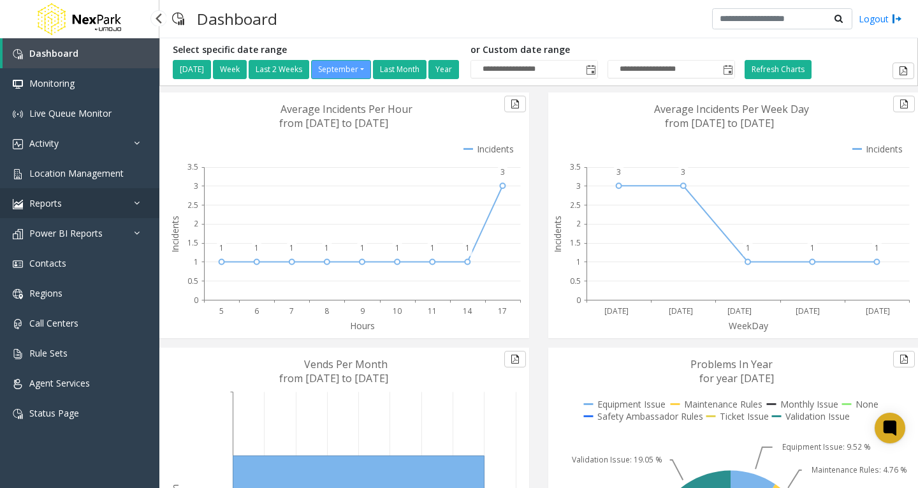
click at [139, 204] on icon at bounding box center [140, 202] width 13 height 9
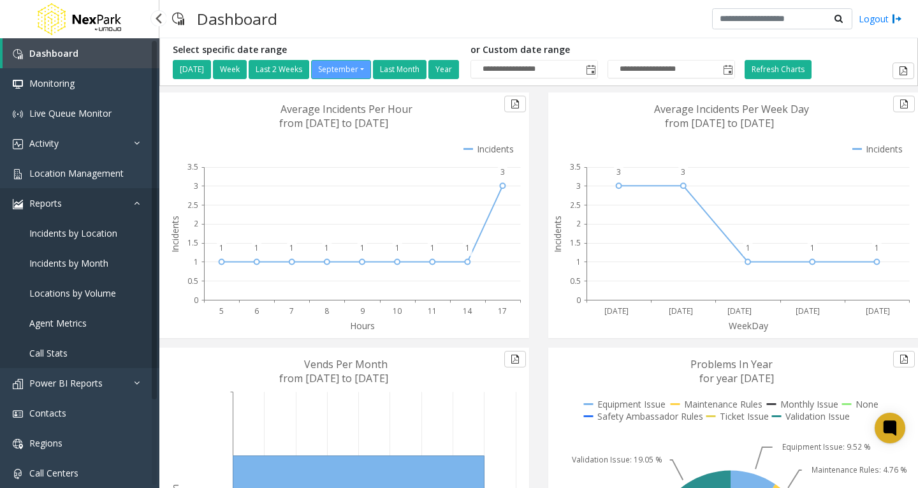
click at [139, 204] on icon at bounding box center [140, 202] width 13 height 9
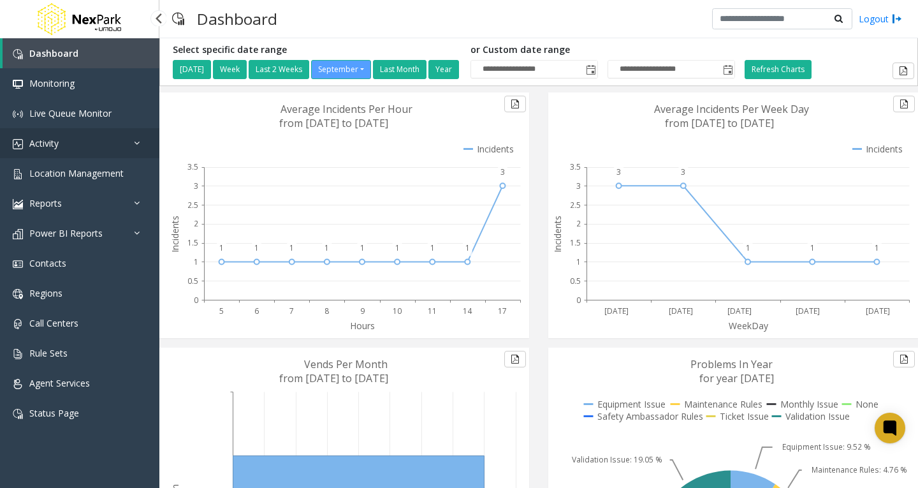
click at [86, 151] on link "Activity" at bounding box center [79, 143] width 159 height 30
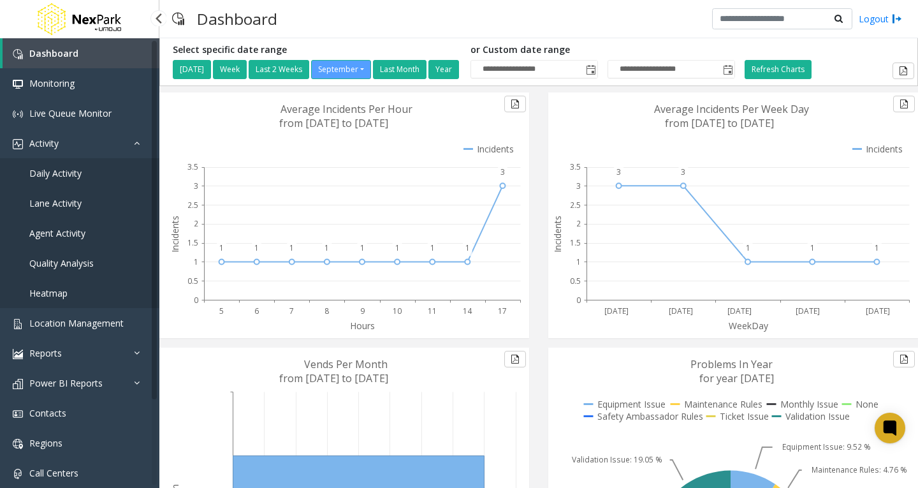
click at [84, 170] on link "Daily Activity" at bounding box center [79, 173] width 159 height 30
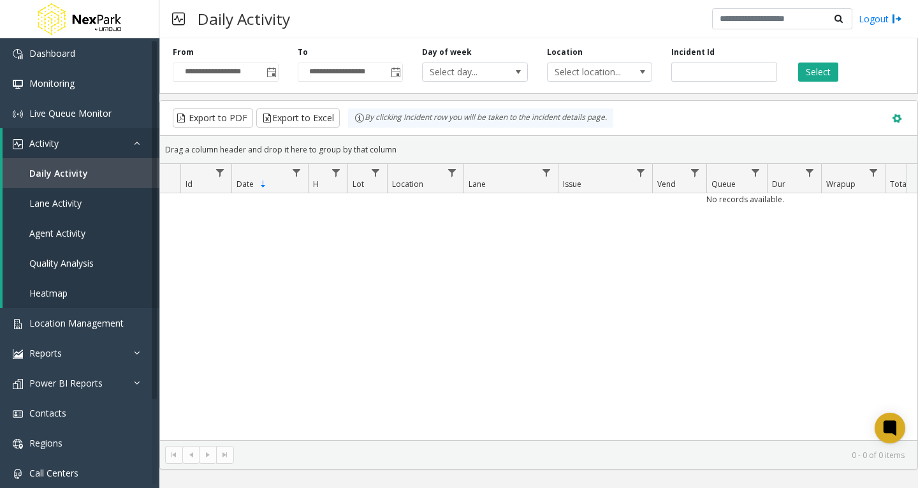
click at [900, 117] on span at bounding box center [897, 119] width 14 height 14
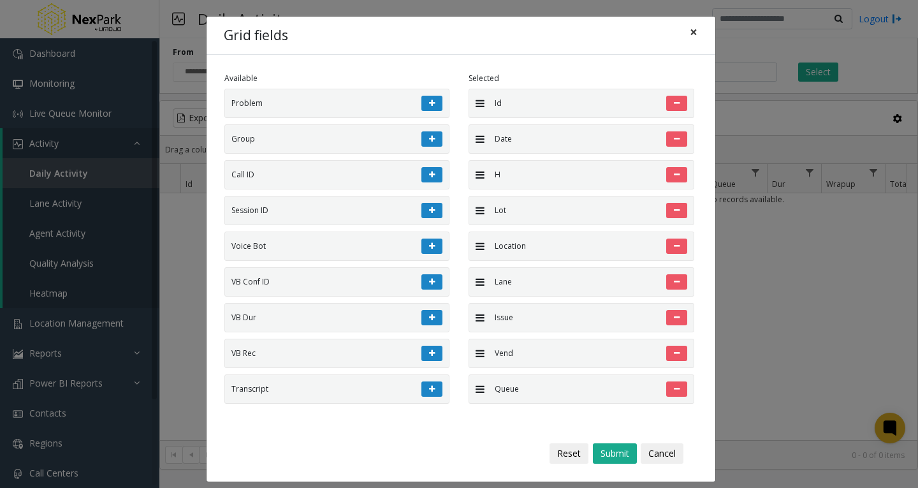
click at [690, 33] on span "×" at bounding box center [694, 32] width 8 height 18
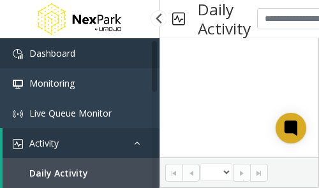
click at [63, 55] on span "Dashboard" at bounding box center [52, 53] width 46 height 12
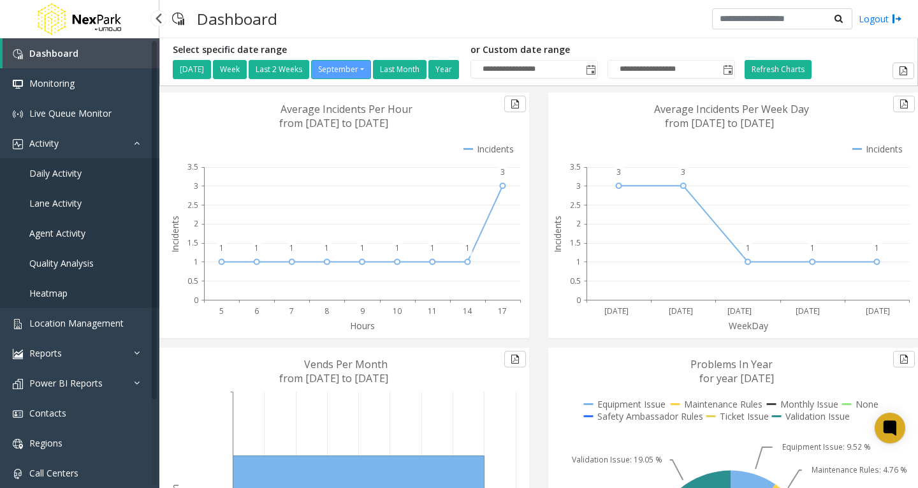
click at [119, 168] on link "Daily Activity" at bounding box center [79, 173] width 159 height 30
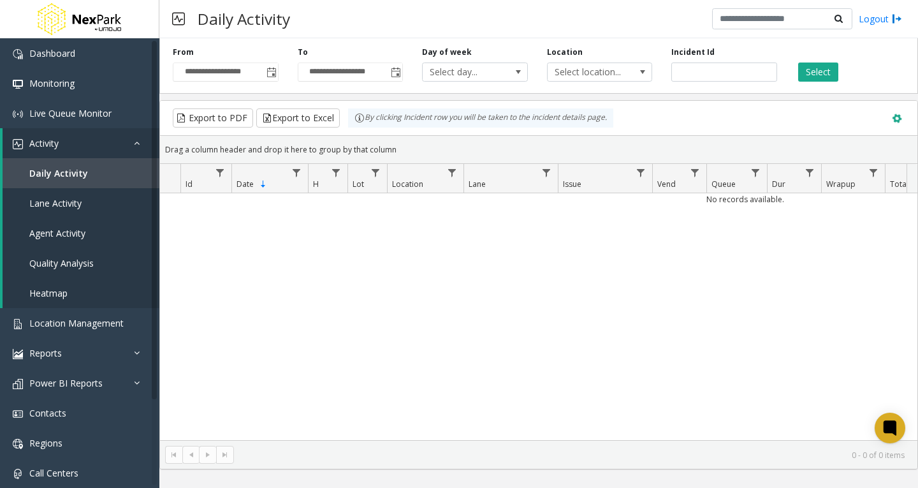
click at [900, 119] on span at bounding box center [897, 119] width 14 height 14
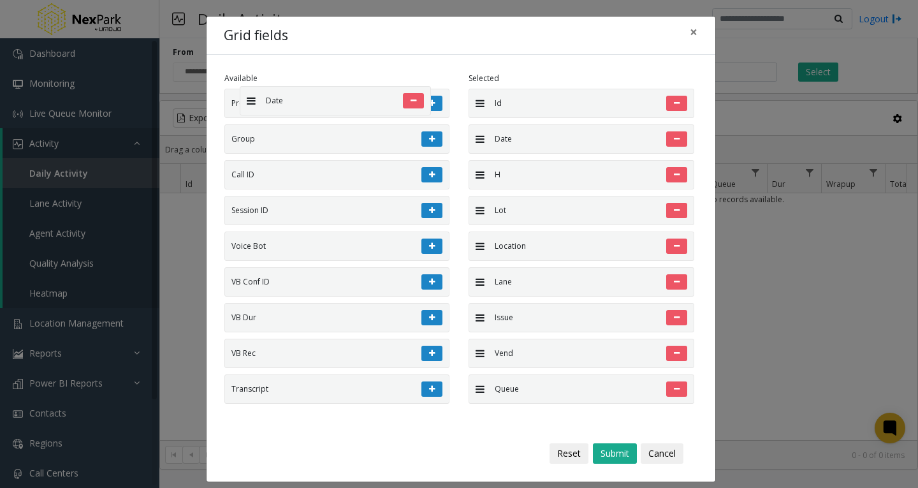
drag, startPoint x: 524, startPoint y: 138, endPoint x: 233, endPoint y: 79, distance: 297.5
click at [233, 79] on div "Available Problem Group Call ID Session ID Voice Bot VB Conf ID VB Dur VB Rec T…" at bounding box center [459, 240] width 489 height 335
click at [532, 142] on div at bounding box center [599, 138] width 175 height 15
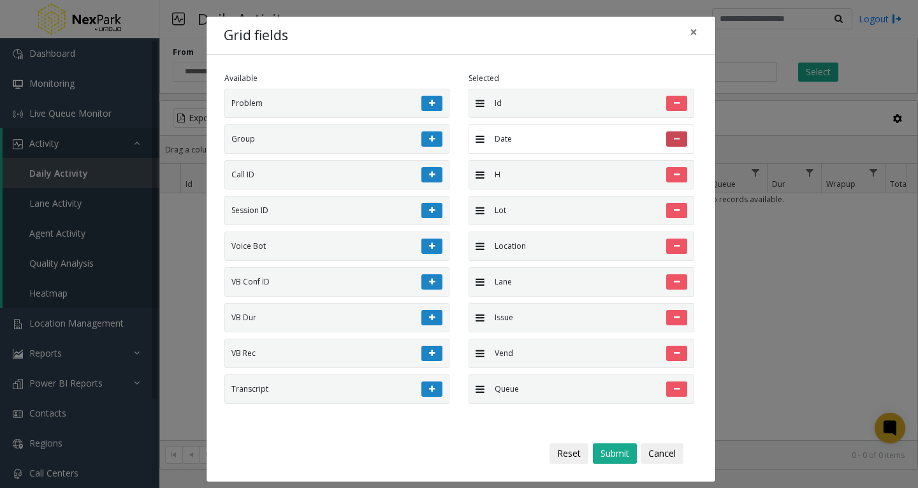
click at [674, 139] on icon at bounding box center [677, 139] width 6 height 8
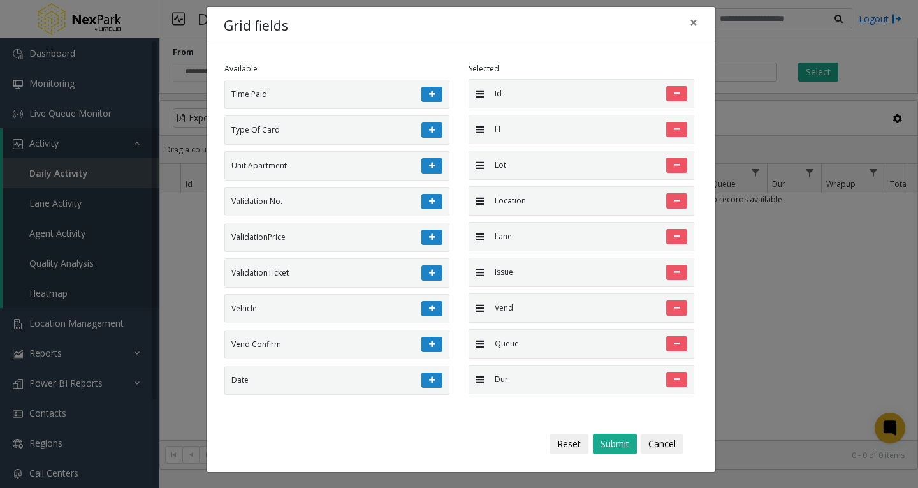
scroll to position [5253, 0]
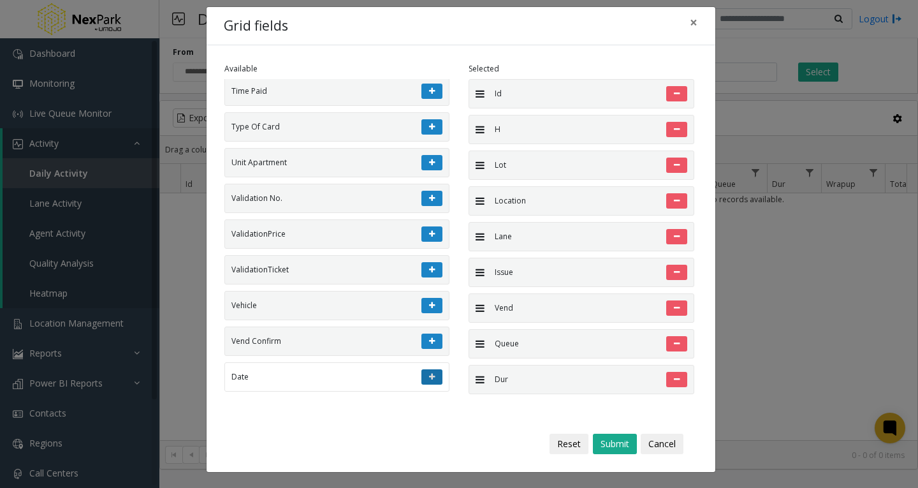
click at [429, 374] on icon at bounding box center [432, 377] width 6 height 8
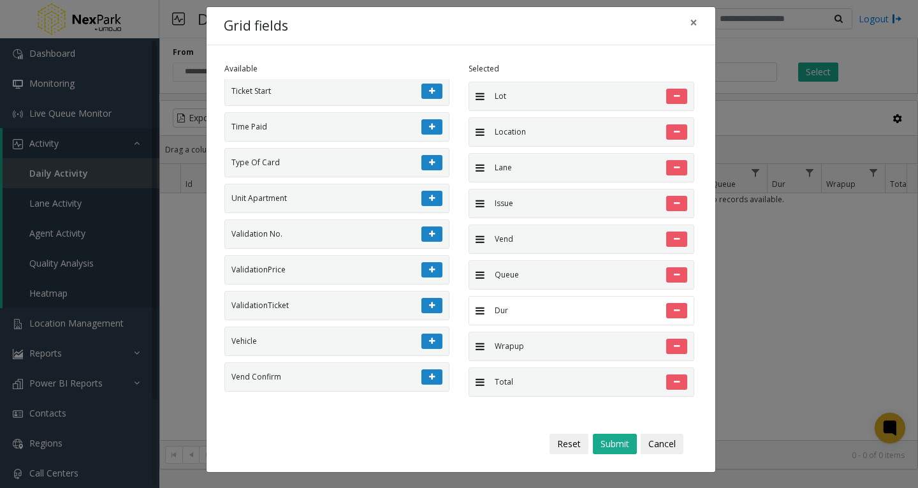
scroll to position [324, 0]
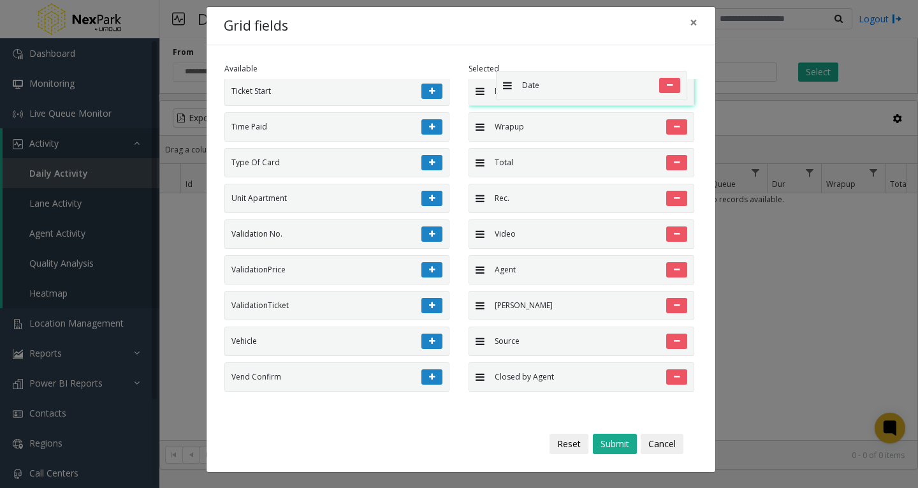
drag, startPoint x: 525, startPoint y: 381, endPoint x: 490, endPoint y: 64, distance: 318.3
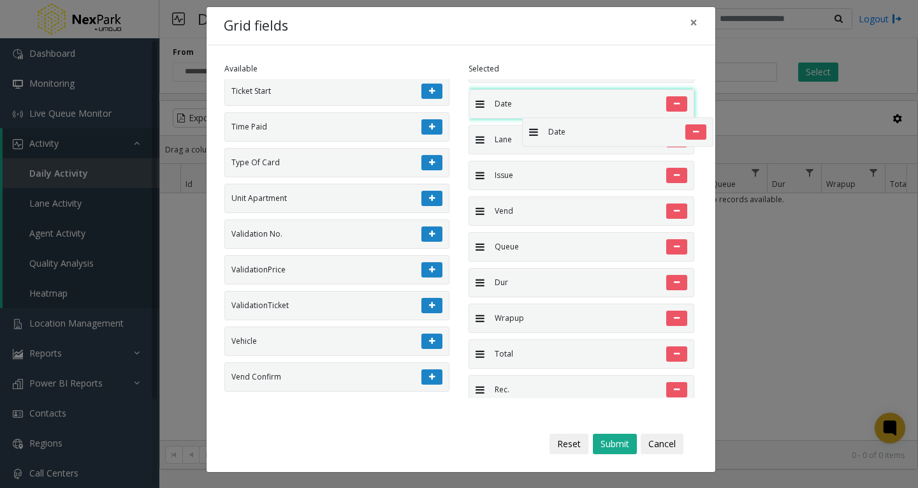
scroll to position [168, 0]
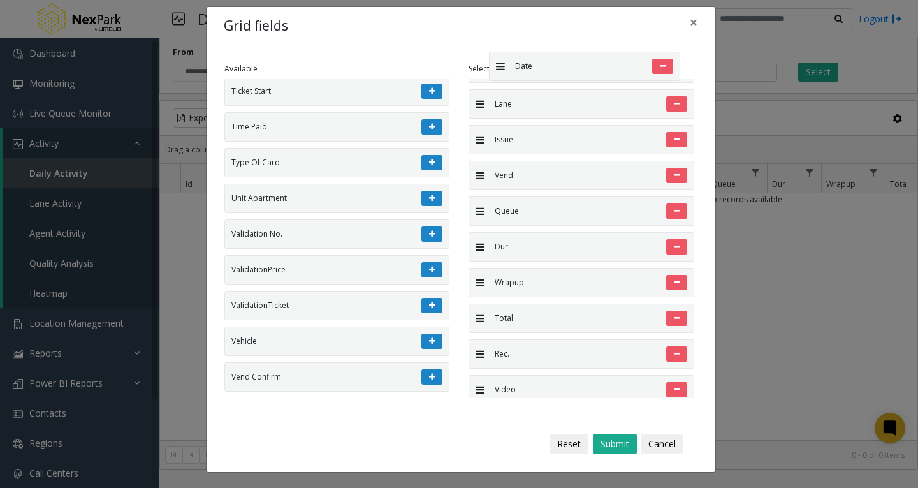
drag, startPoint x: 519, startPoint y: 283, endPoint x: 483, endPoint y: 45, distance: 240.7
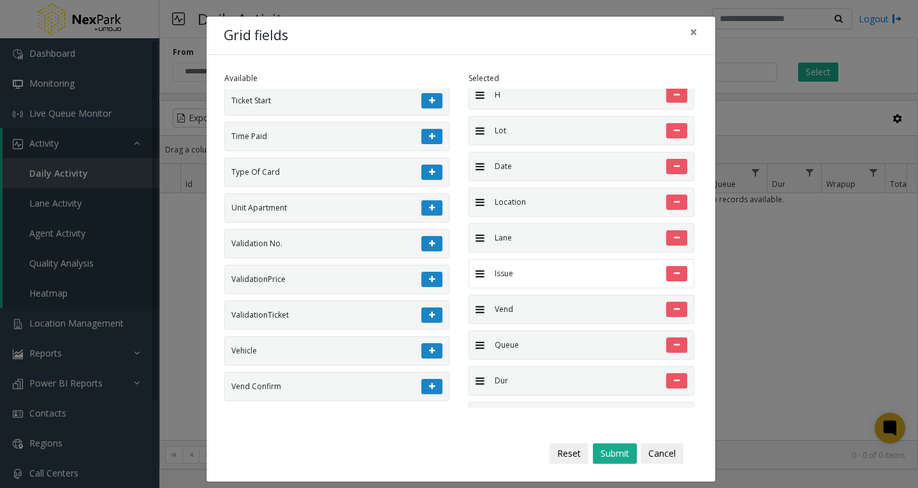
scroll to position [0, 0]
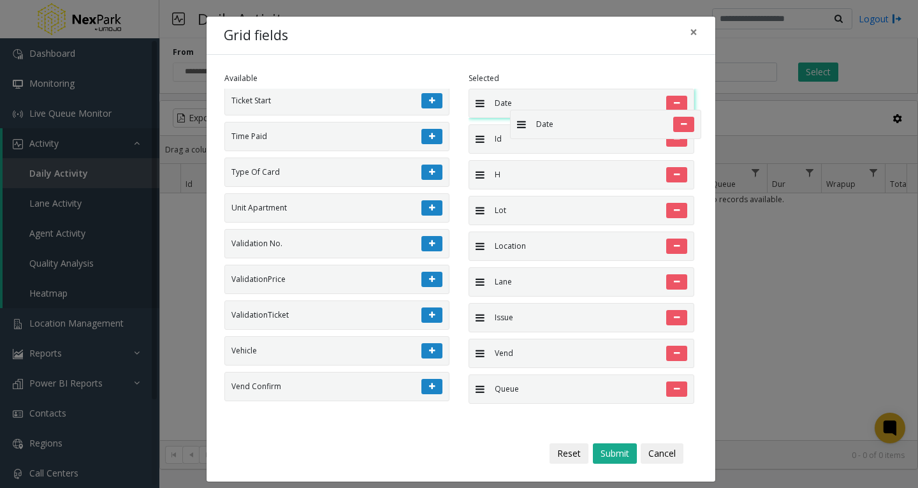
drag, startPoint x: 523, startPoint y: 217, endPoint x: 502, endPoint y: 84, distance: 135.6
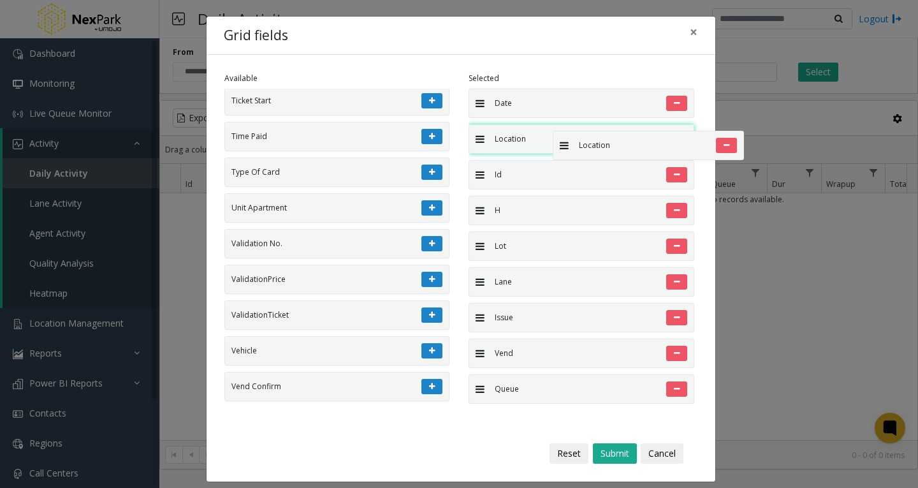
drag, startPoint x: 561, startPoint y: 249, endPoint x: 542, endPoint y: 121, distance: 129.6
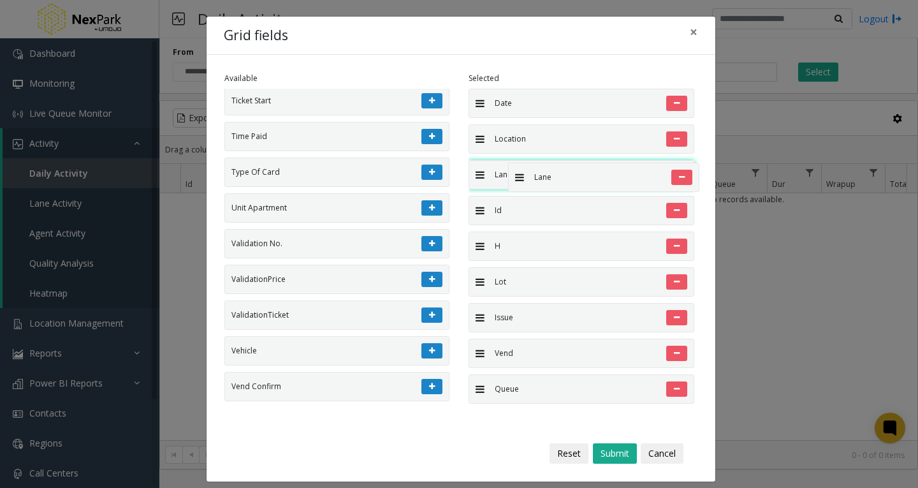
drag, startPoint x: 520, startPoint y: 285, endPoint x: 502, endPoint y: 156, distance: 130.2
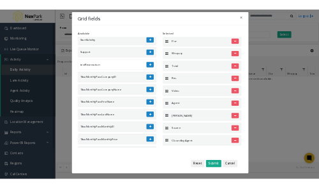
scroll to position [4707, 0]
